Goal: Navigation & Orientation: Find specific page/section

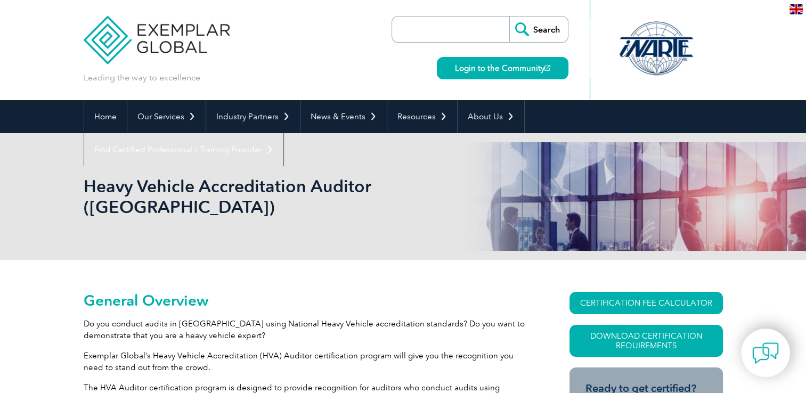
click at [404, 25] on input "search" at bounding box center [454, 30] width 112 height 26
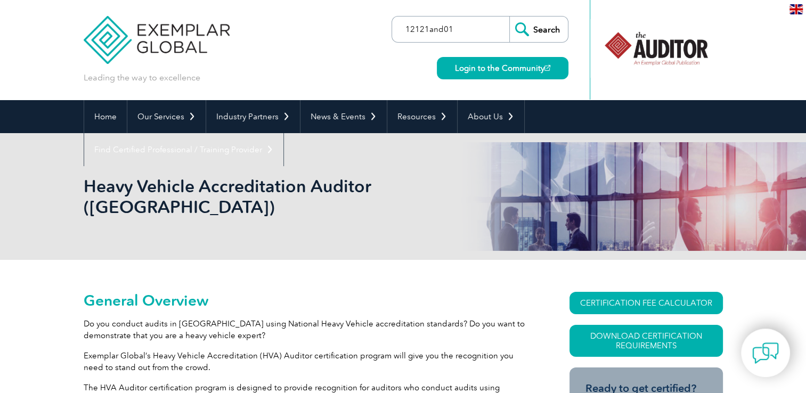
type input "12121and01"
click at [526, 29] on input "Search" at bounding box center [538, 30] width 59 height 26
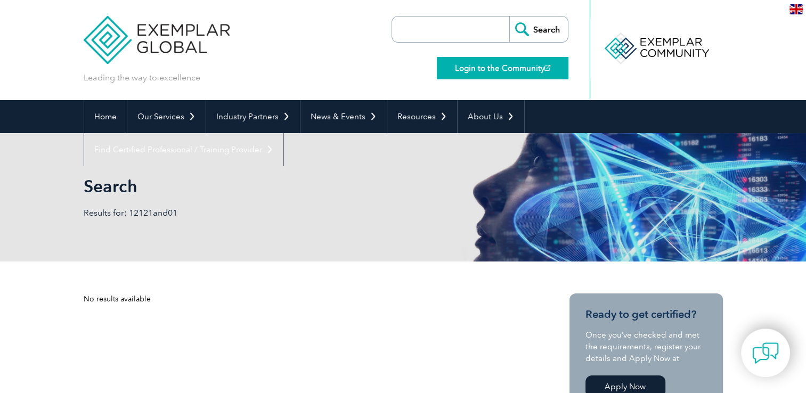
click at [497, 64] on link "Login to the Community" at bounding box center [503, 68] width 132 height 22
